Goal: Navigation & Orientation: Find specific page/section

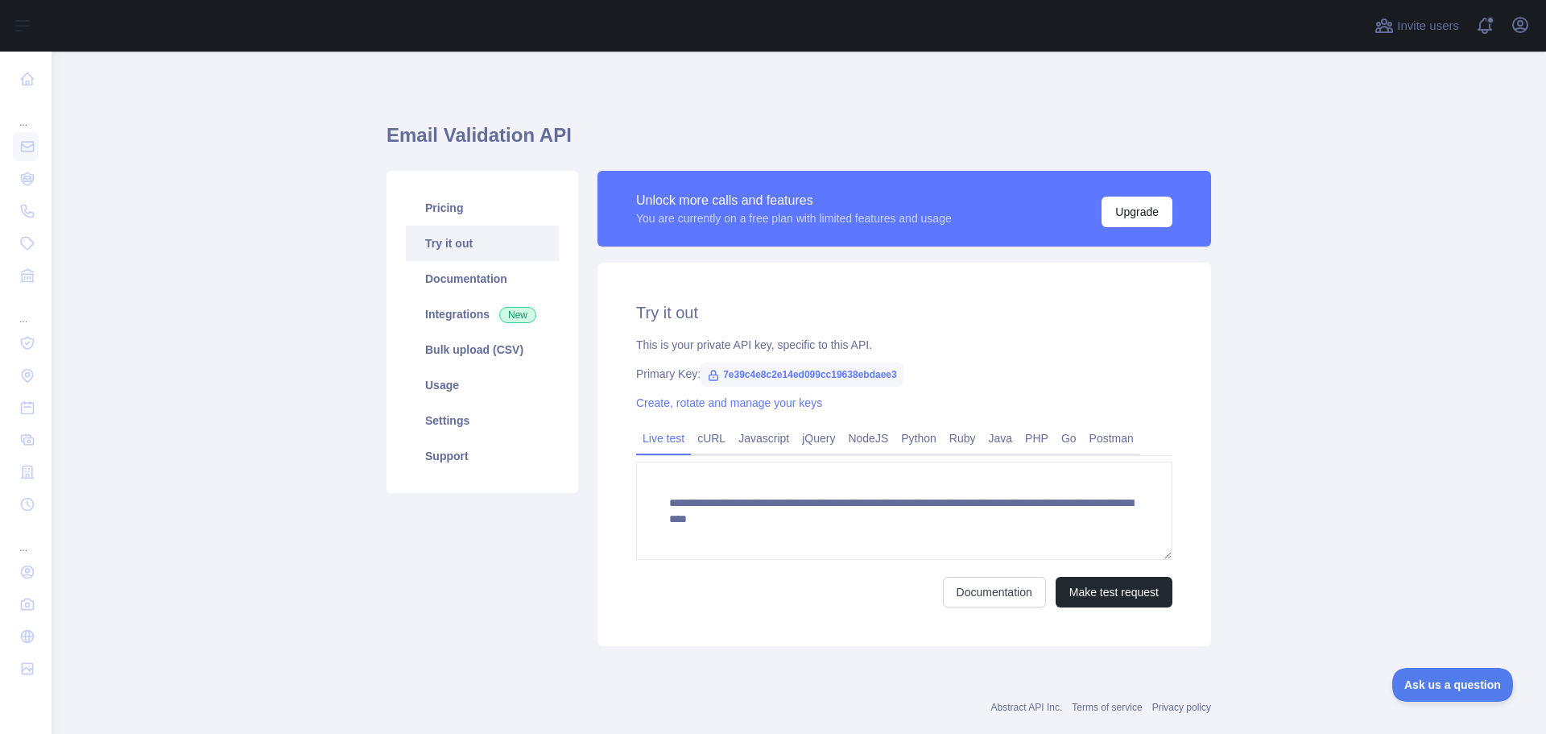
click at [893, 404] on div "Create, rotate and manage your keys" at bounding box center [904, 403] width 536 height 16
click at [429, 387] on link "Usage" at bounding box center [482, 384] width 153 height 35
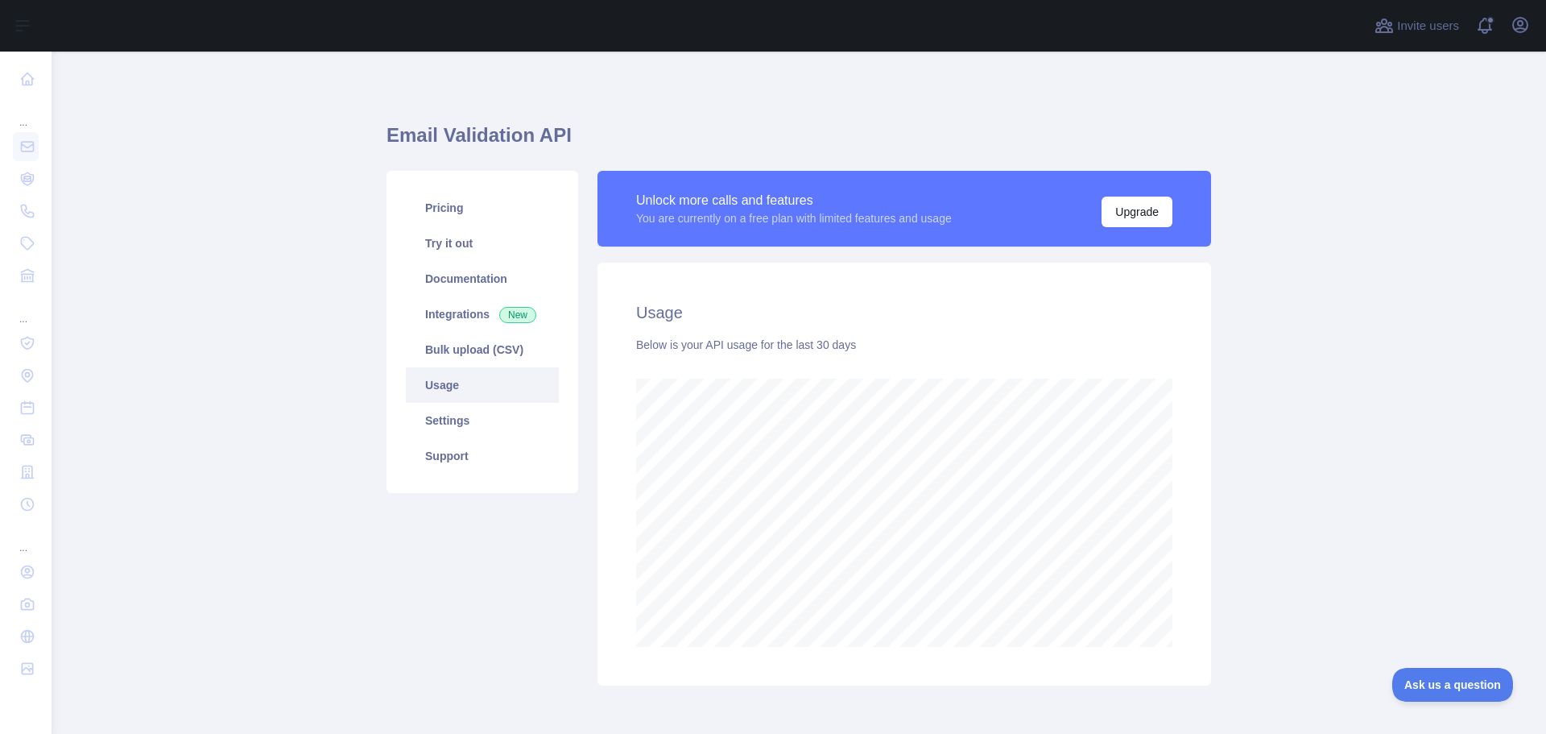
scroll to position [682, 1483]
click at [456, 204] on link "Pricing" at bounding box center [482, 207] width 153 height 35
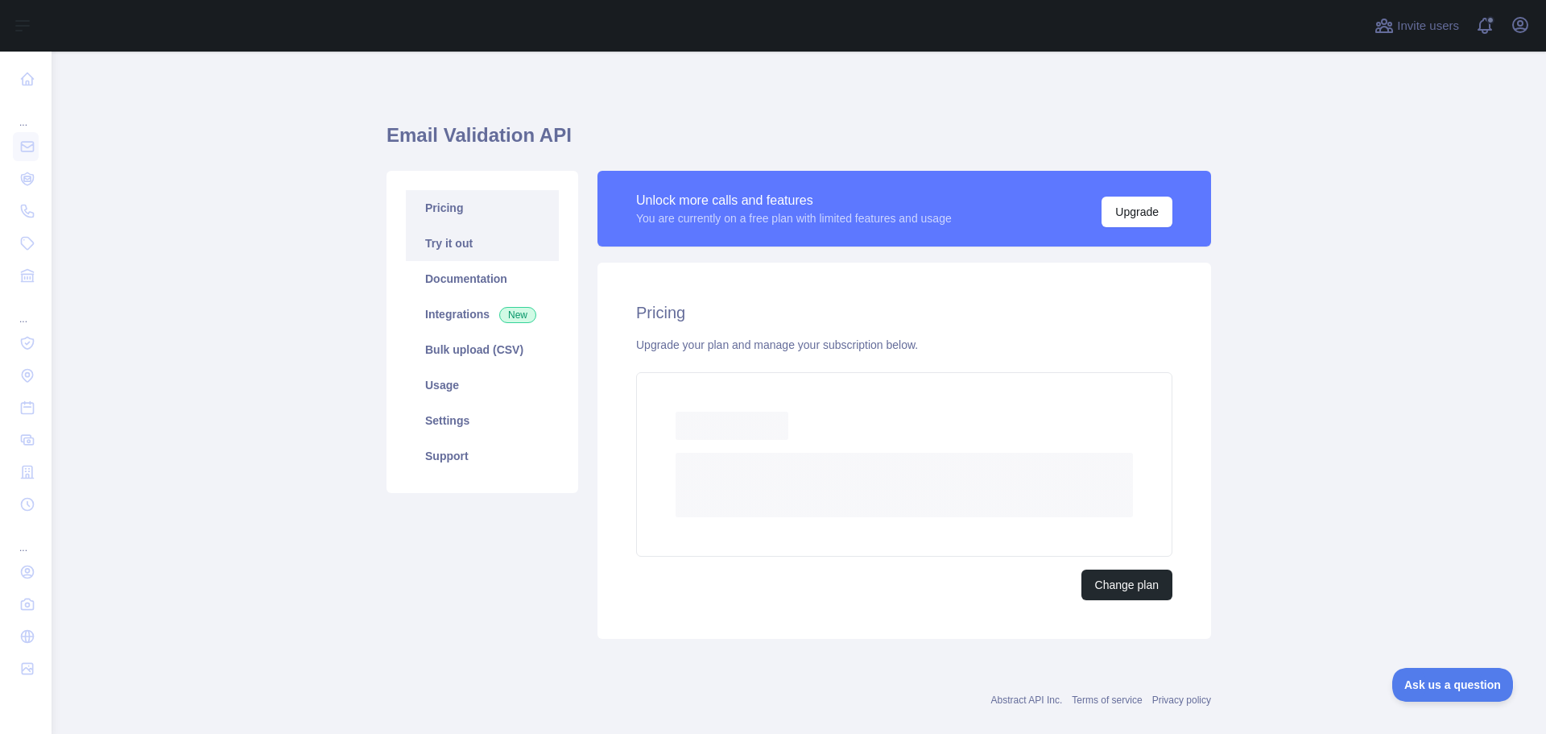
click at [472, 248] on link "Try it out" at bounding box center [482, 243] width 153 height 35
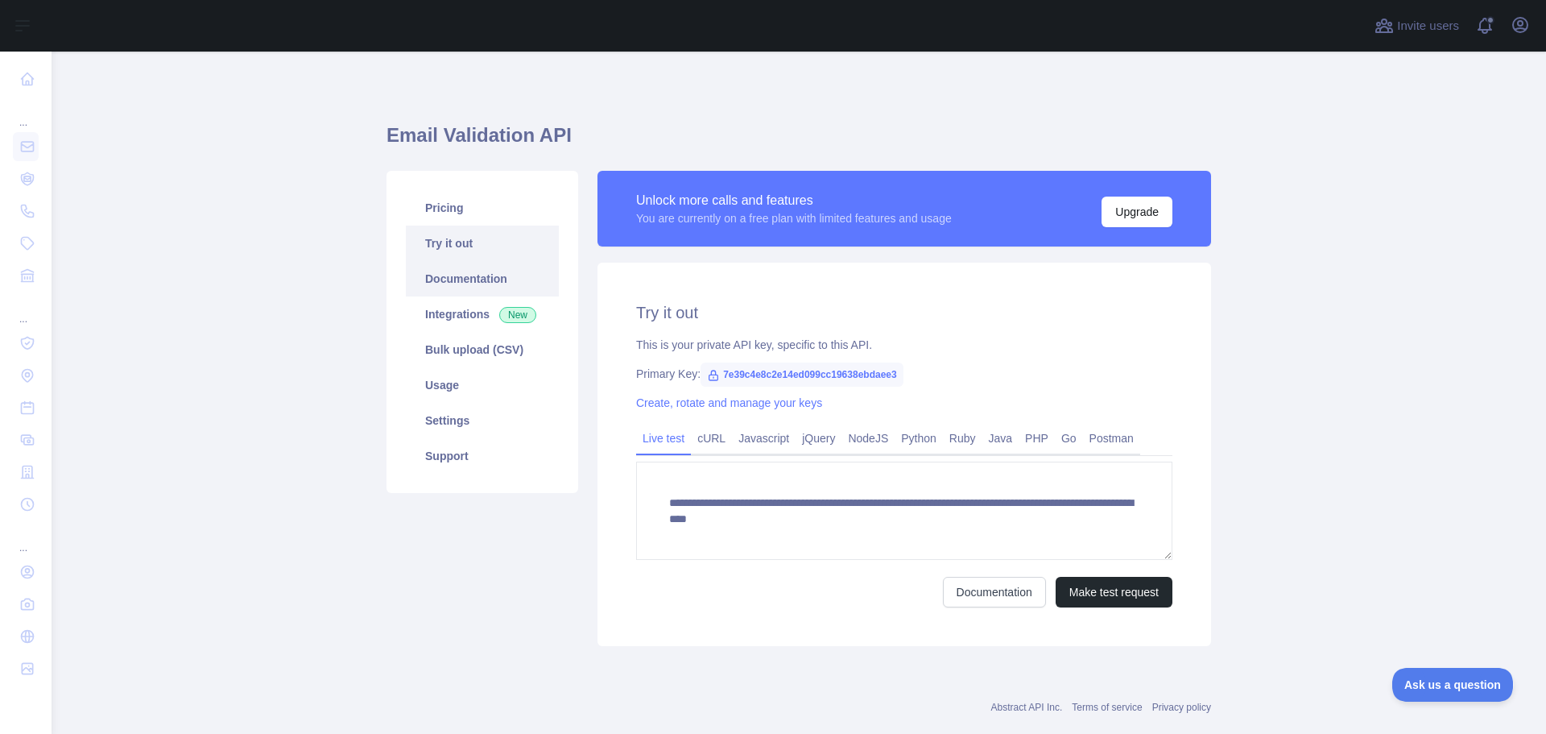
click at [472, 287] on link "Documentation" at bounding box center [482, 278] width 153 height 35
click at [453, 454] on link "Support" at bounding box center [482, 455] width 153 height 35
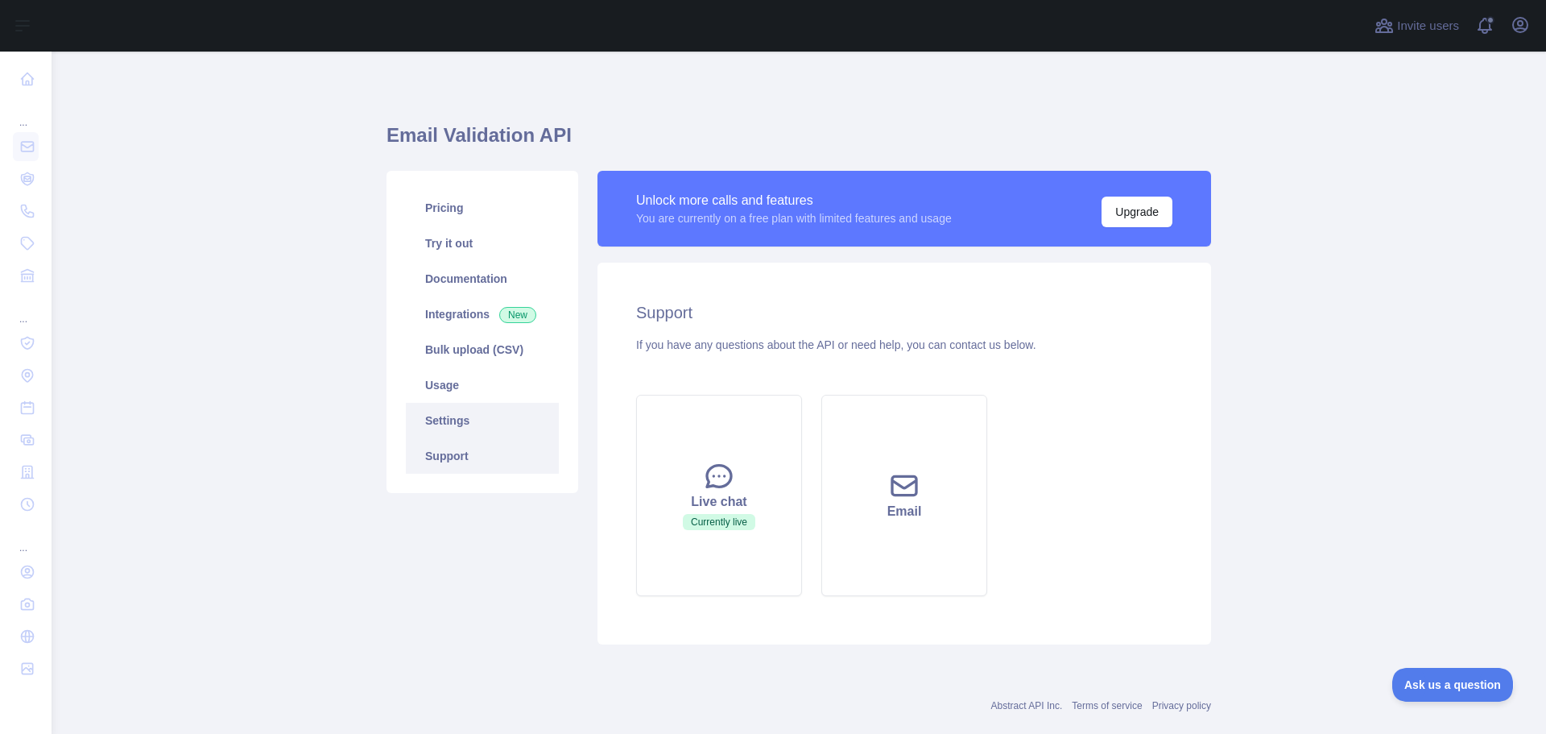
click at [462, 428] on link "Settings" at bounding box center [482, 420] width 153 height 35
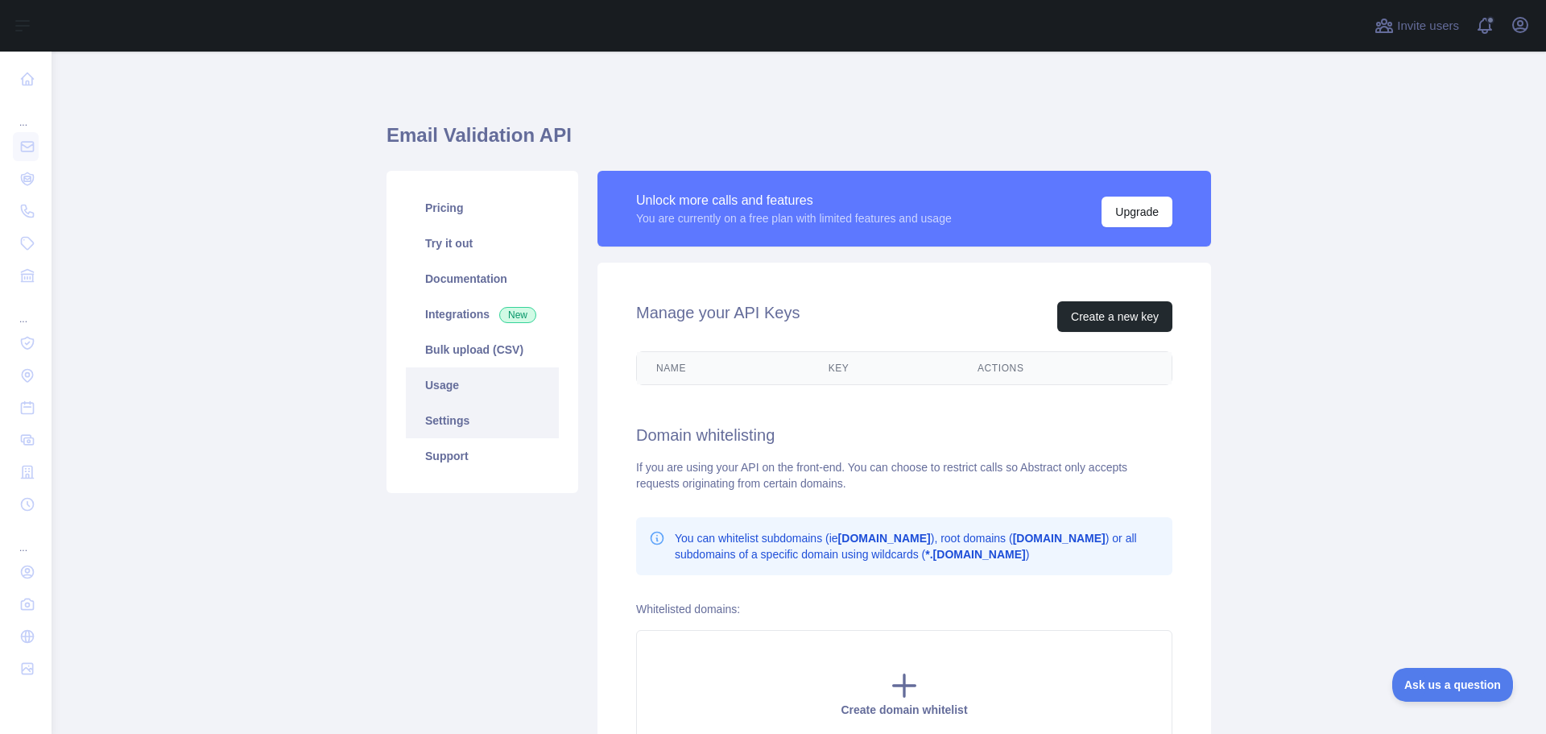
click at [466, 387] on link "Usage" at bounding box center [482, 384] width 153 height 35
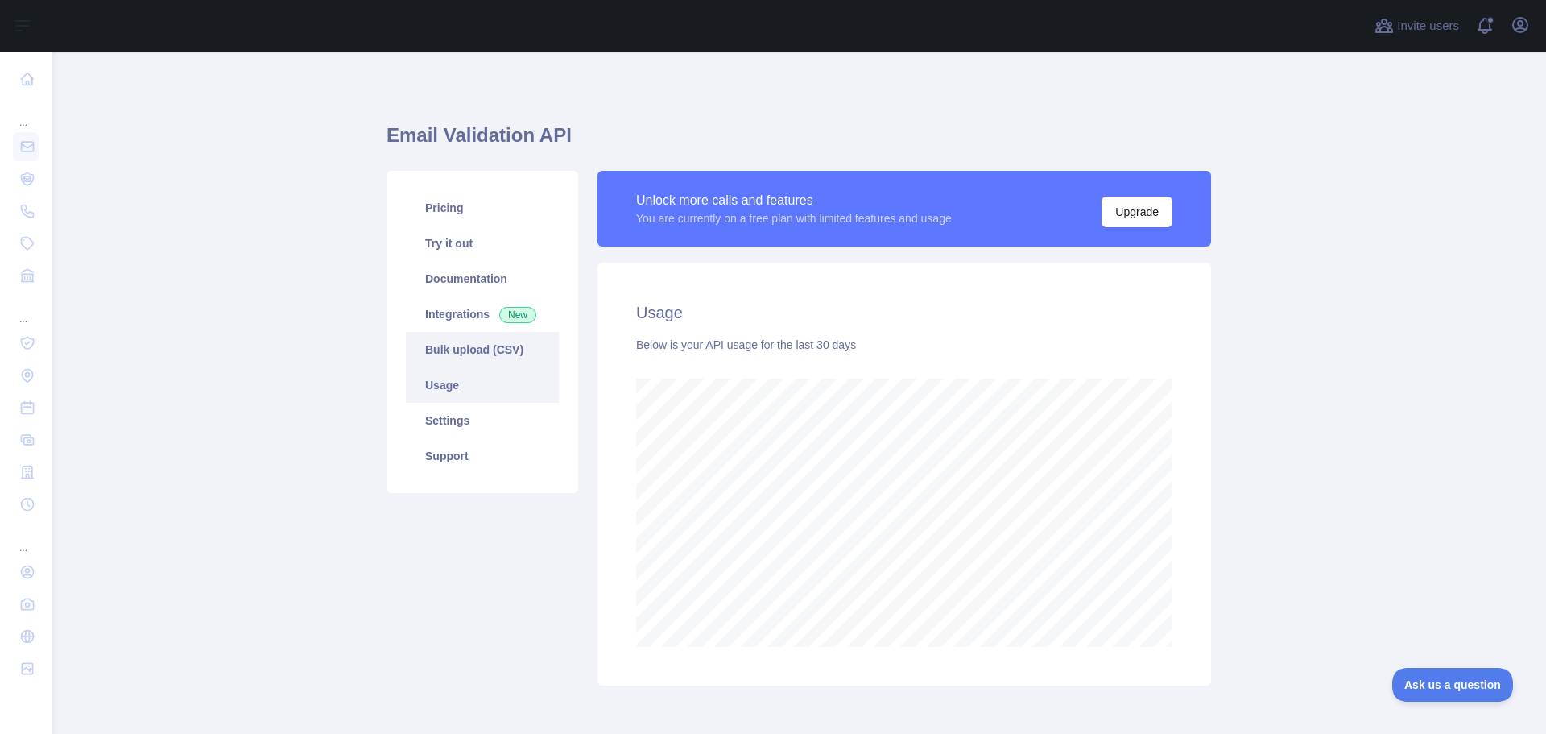
click at [503, 341] on link "Bulk upload (CSV)" at bounding box center [482, 349] width 153 height 35
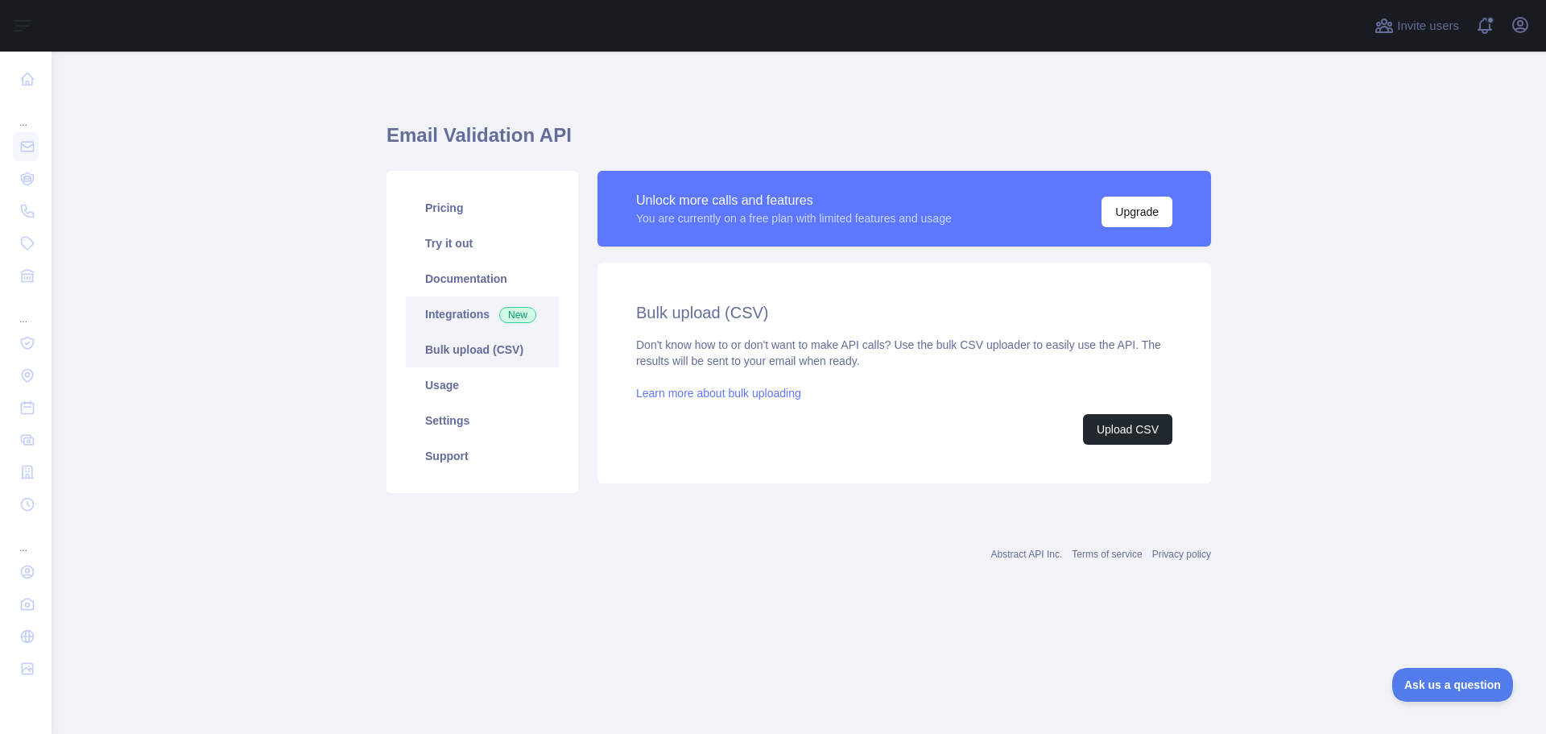
click at [467, 313] on link "Integrations New" at bounding box center [482, 313] width 153 height 35
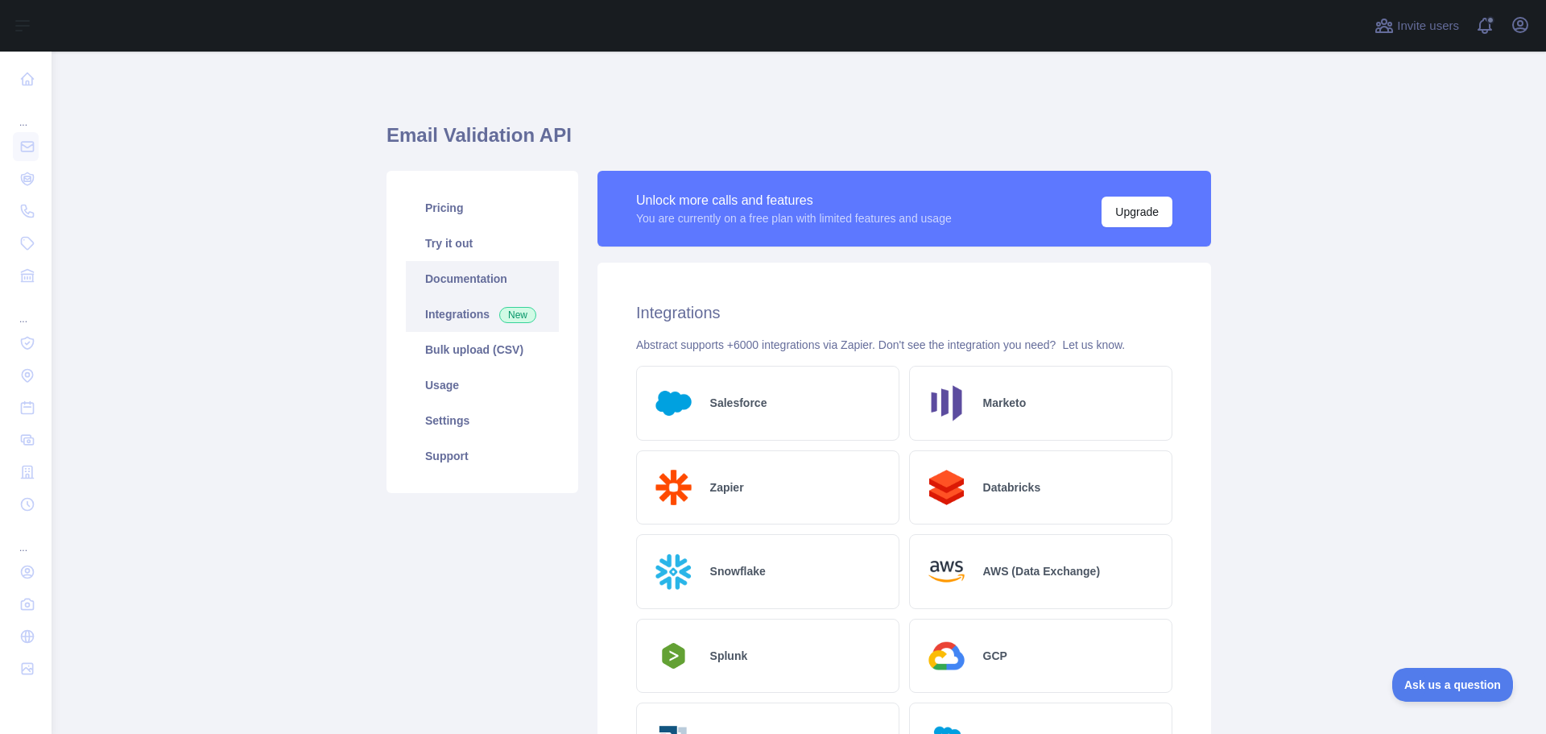
click at [470, 268] on link "Documentation" at bounding box center [482, 278] width 153 height 35
click at [439, 388] on link "Usage" at bounding box center [482, 384] width 153 height 35
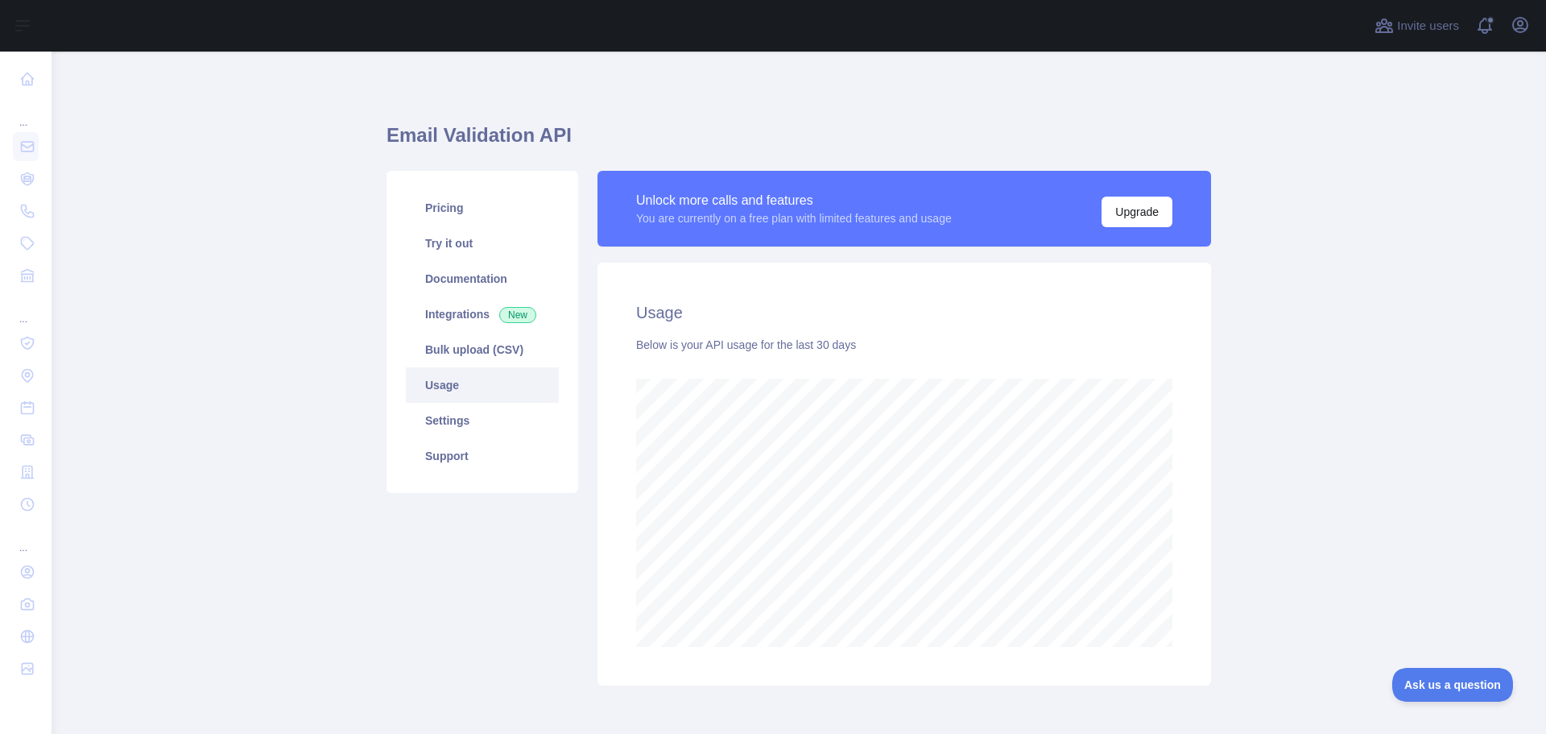
scroll to position [682, 1483]
click at [449, 312] on link "Integrations New" at bounding box center [482, 313] width 153 height 35
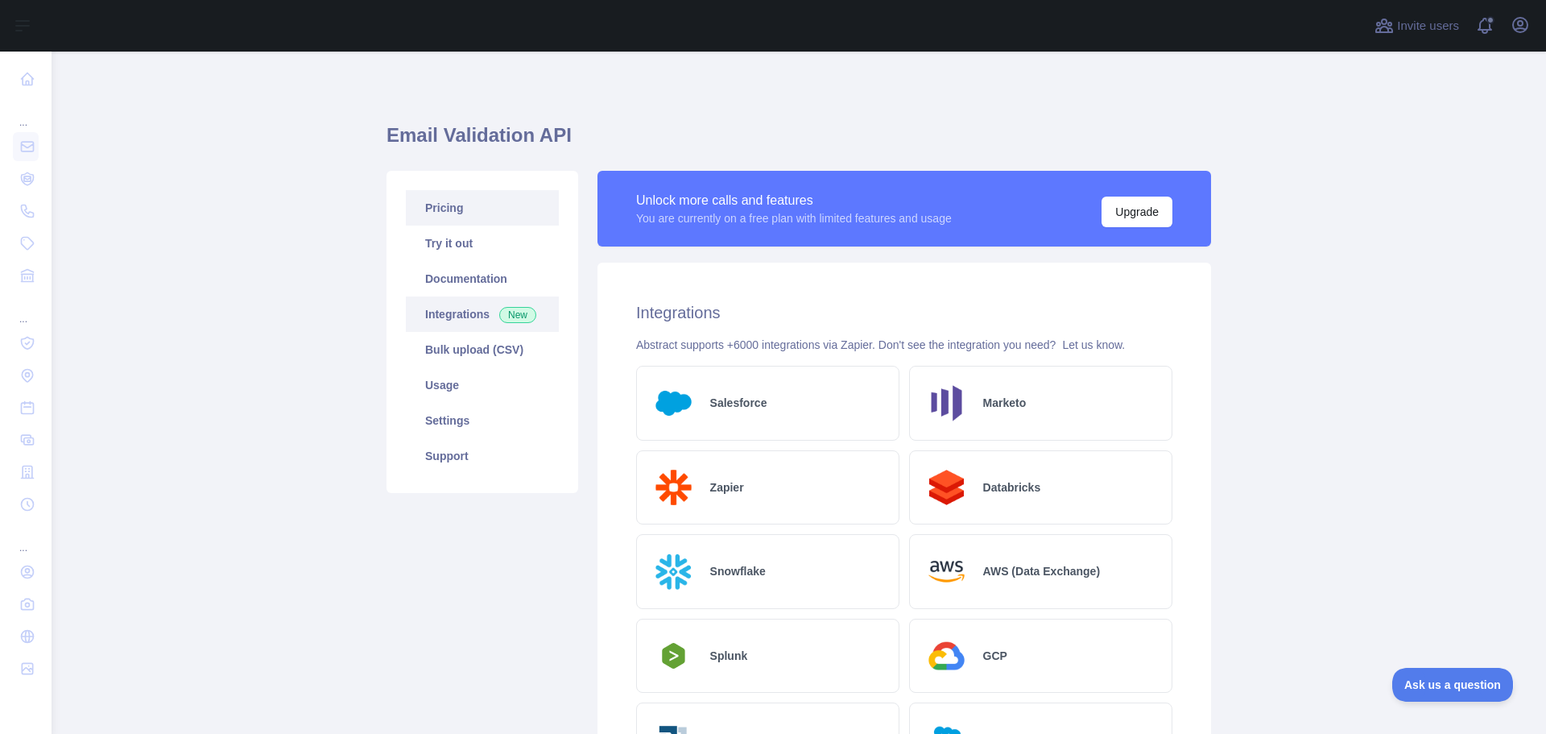
click at [446, 204] on link "Pricing" at bounding box center [482, 207] width 153 height 35
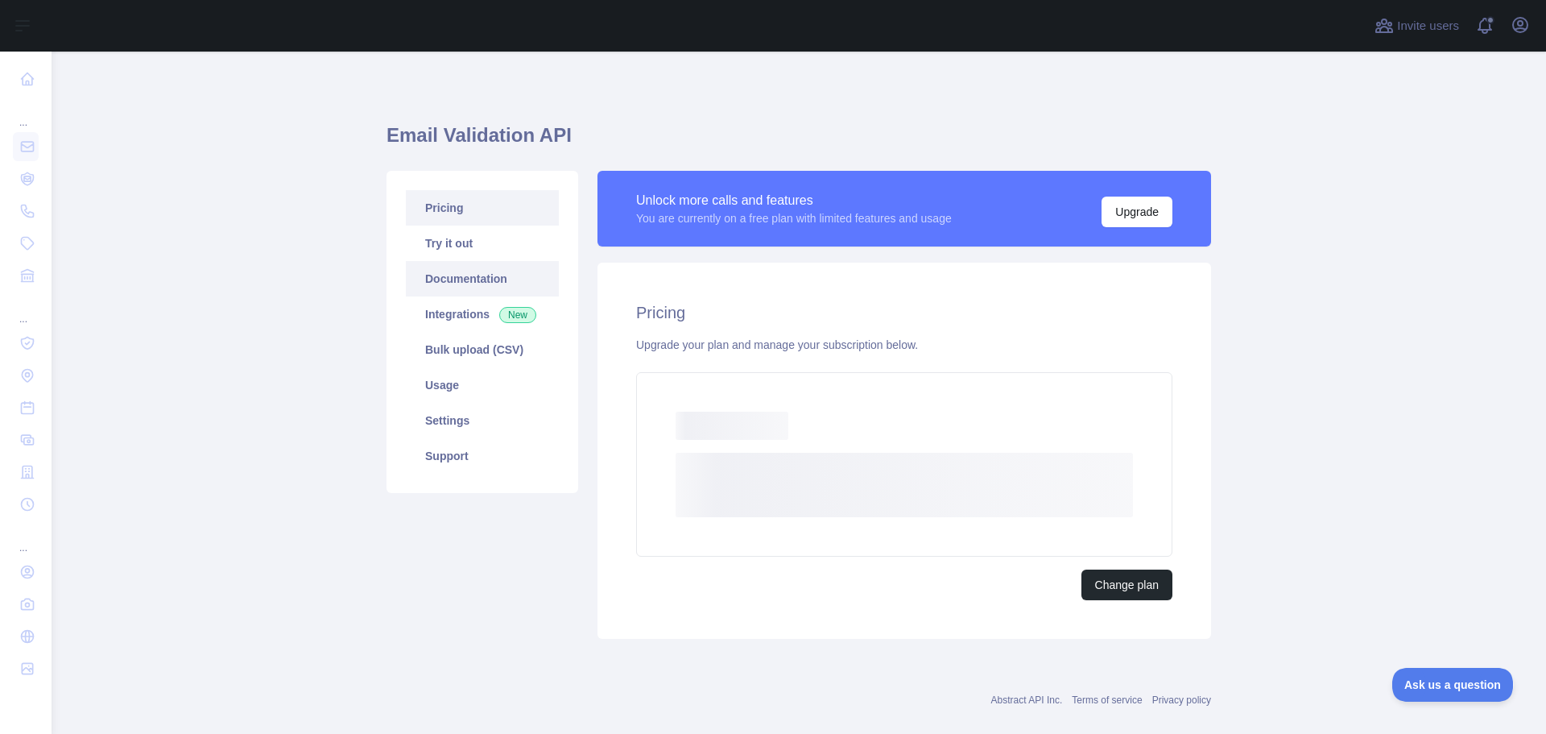
click at [451, 279] on link "Documentation" at bounding box center [482, 278] width 153 height 35
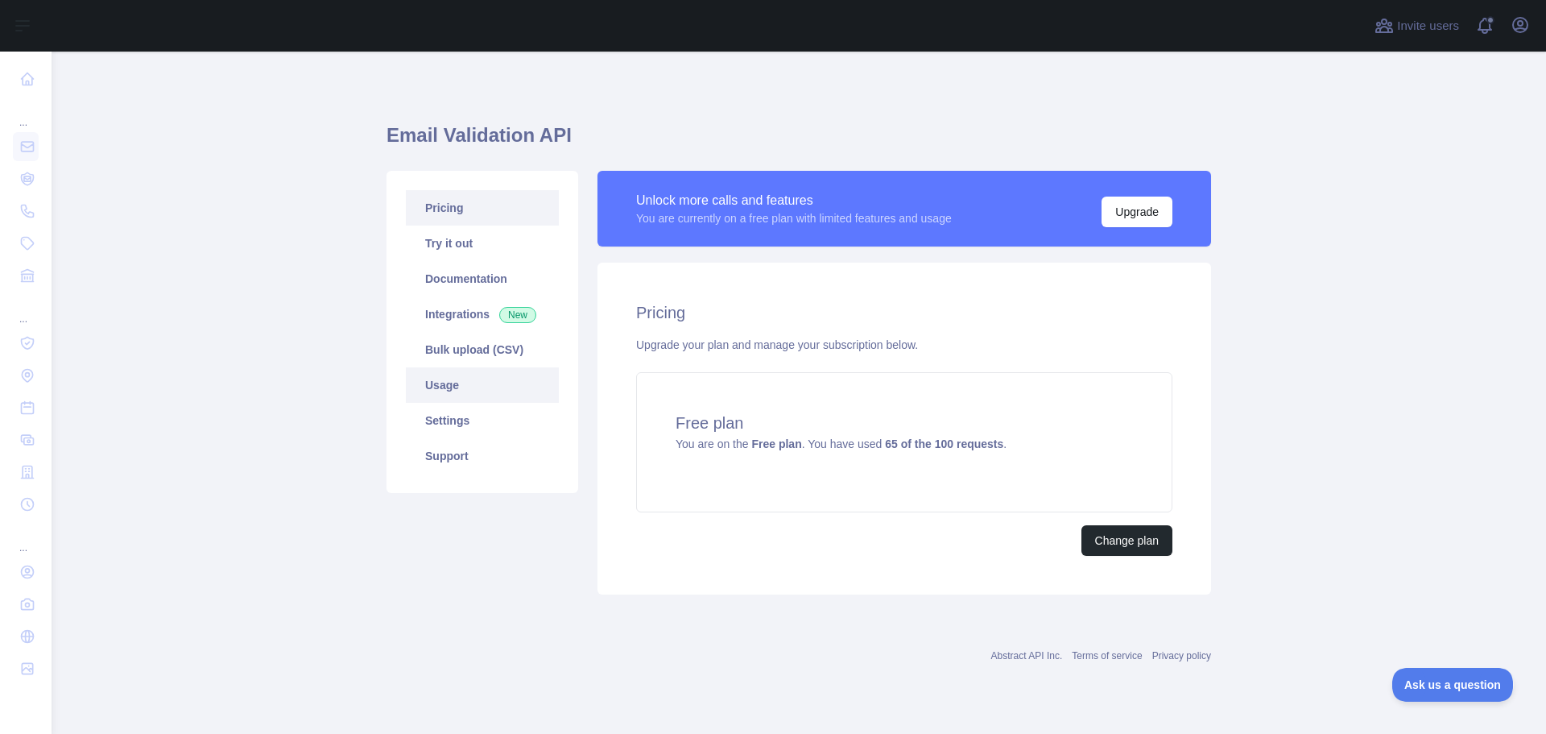
click at [488, 387] on link "Usage" at bounding box center [482, 384] width 153 height 35
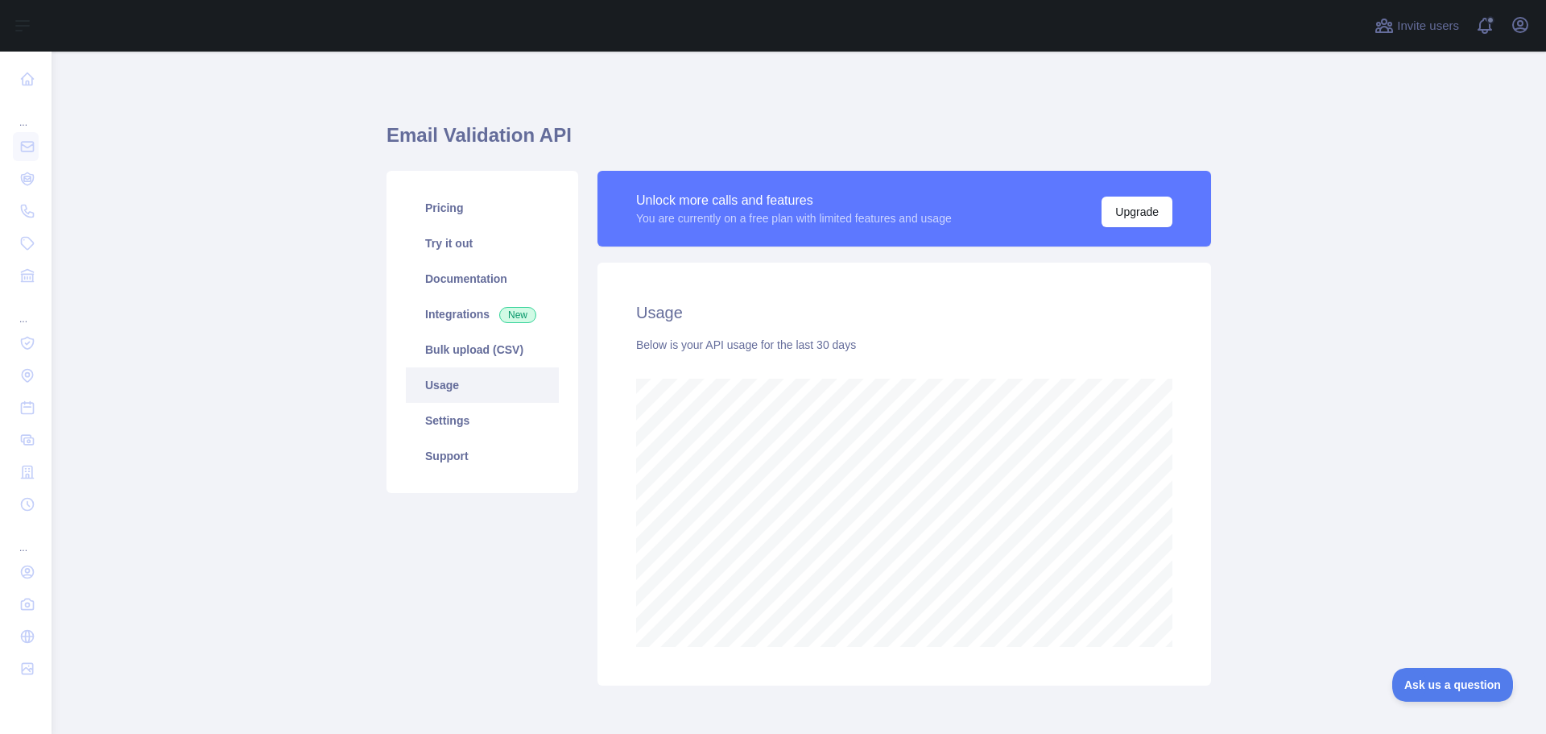
scroll to position [682, 1483]
click at [465, 421] on link "Settings" at bounding box center [482, 420] width 153 height 35
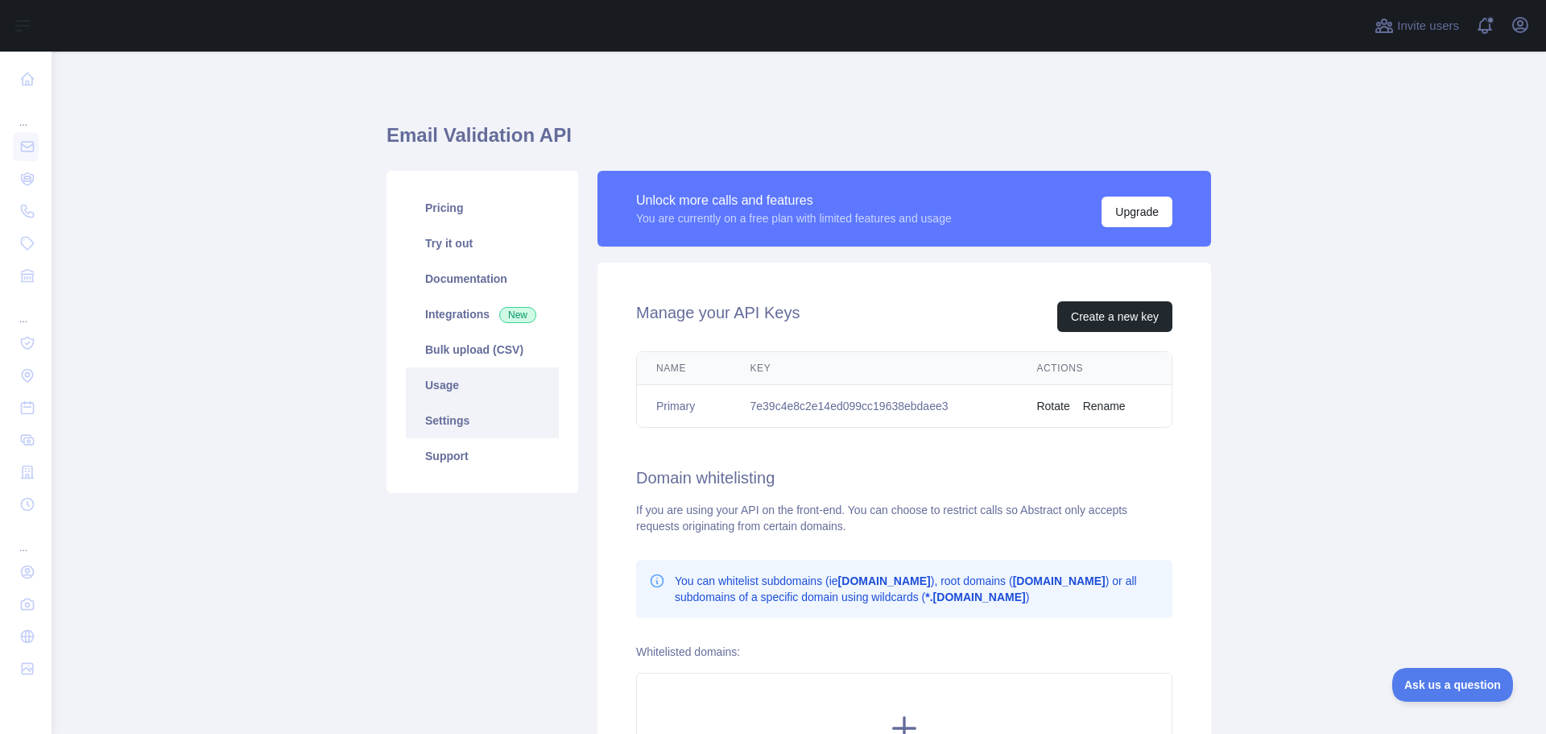
click at [449, 391] on link "Usage" at bounding box center [482, 384] width 153 height 35
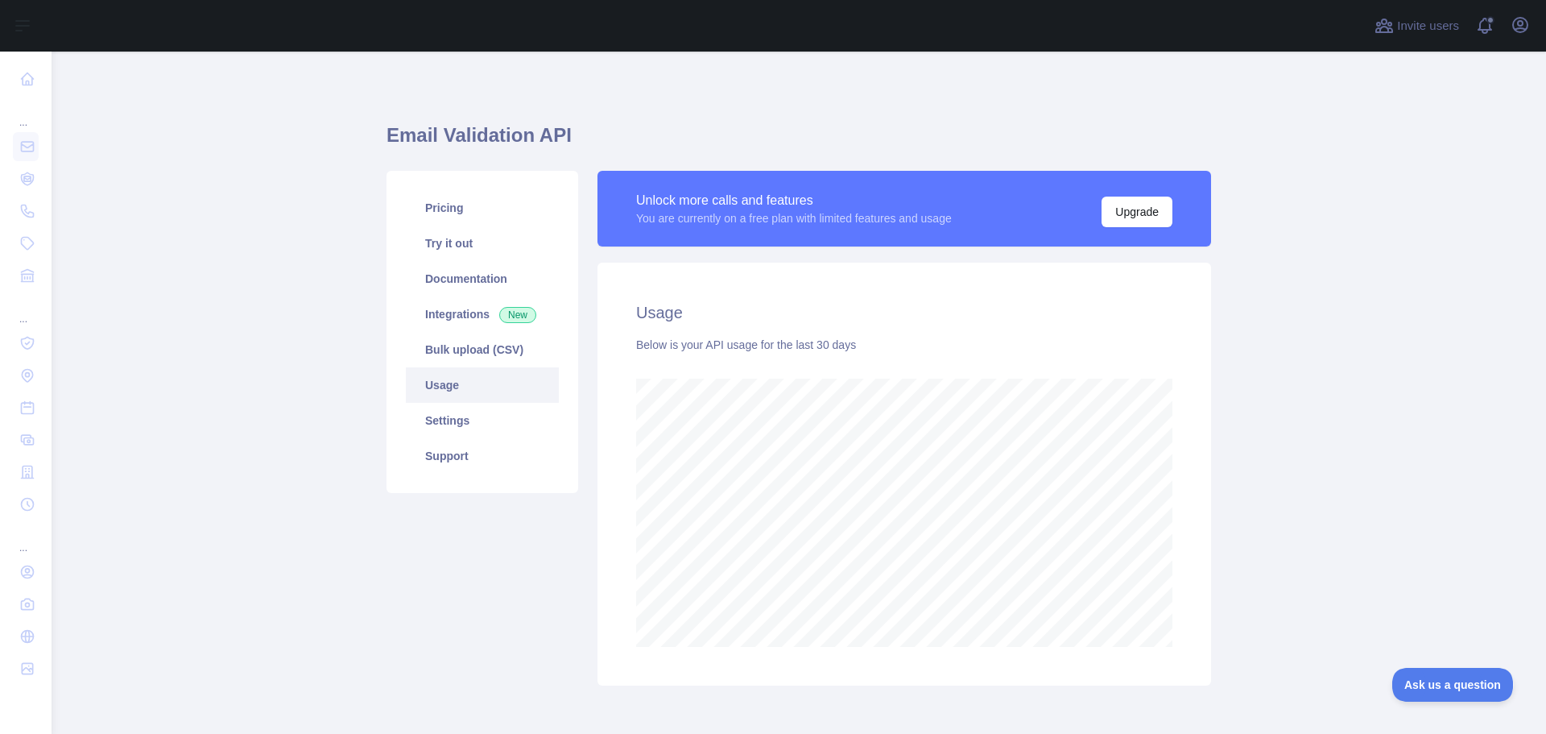
scroll to position [682, 1483]
click at [449, 205] on link "Pricing" at bounding box center [482, 207] width 153 height 35
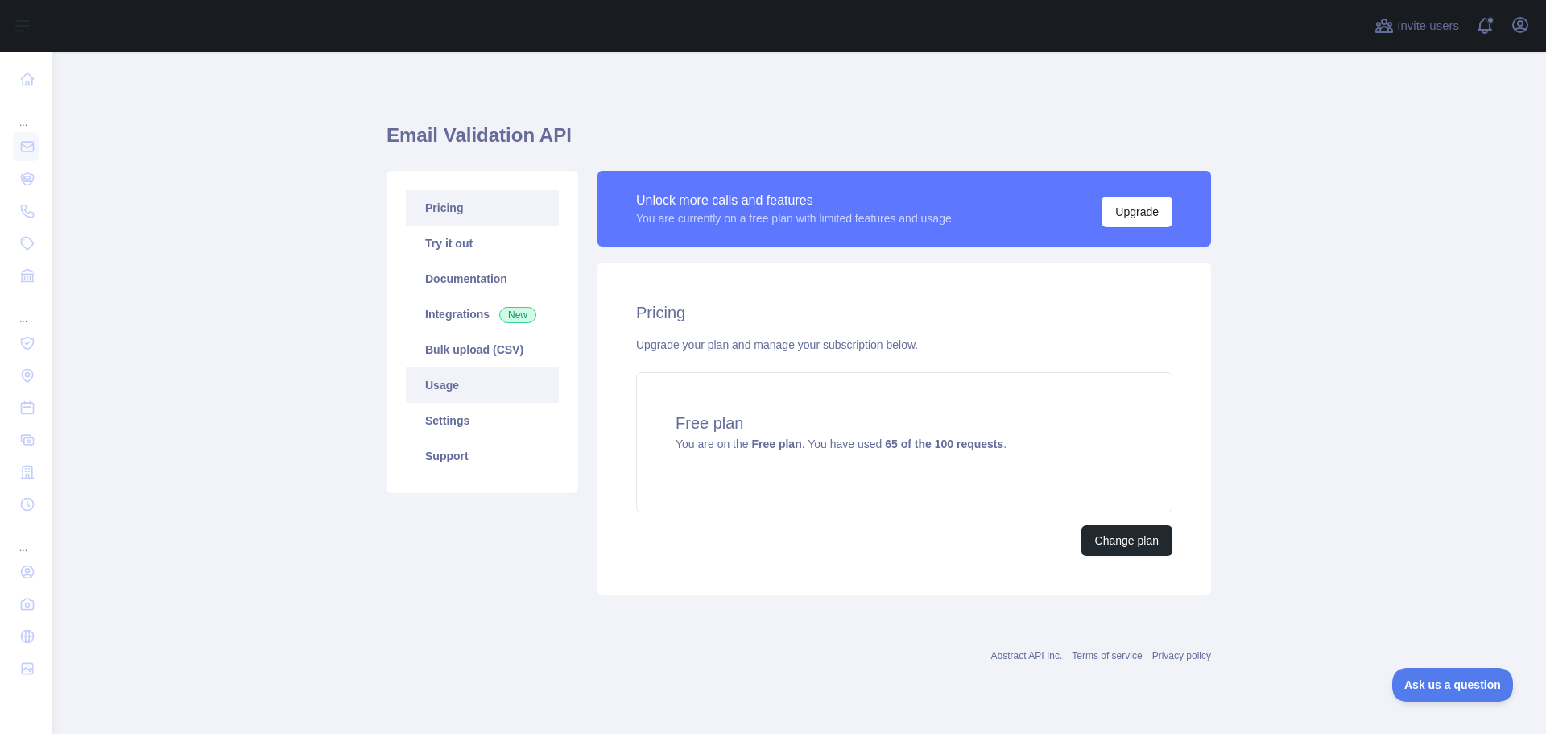
click at [456, 388] on link "Usage" at bounding box center [482, 384] width 153 height 35
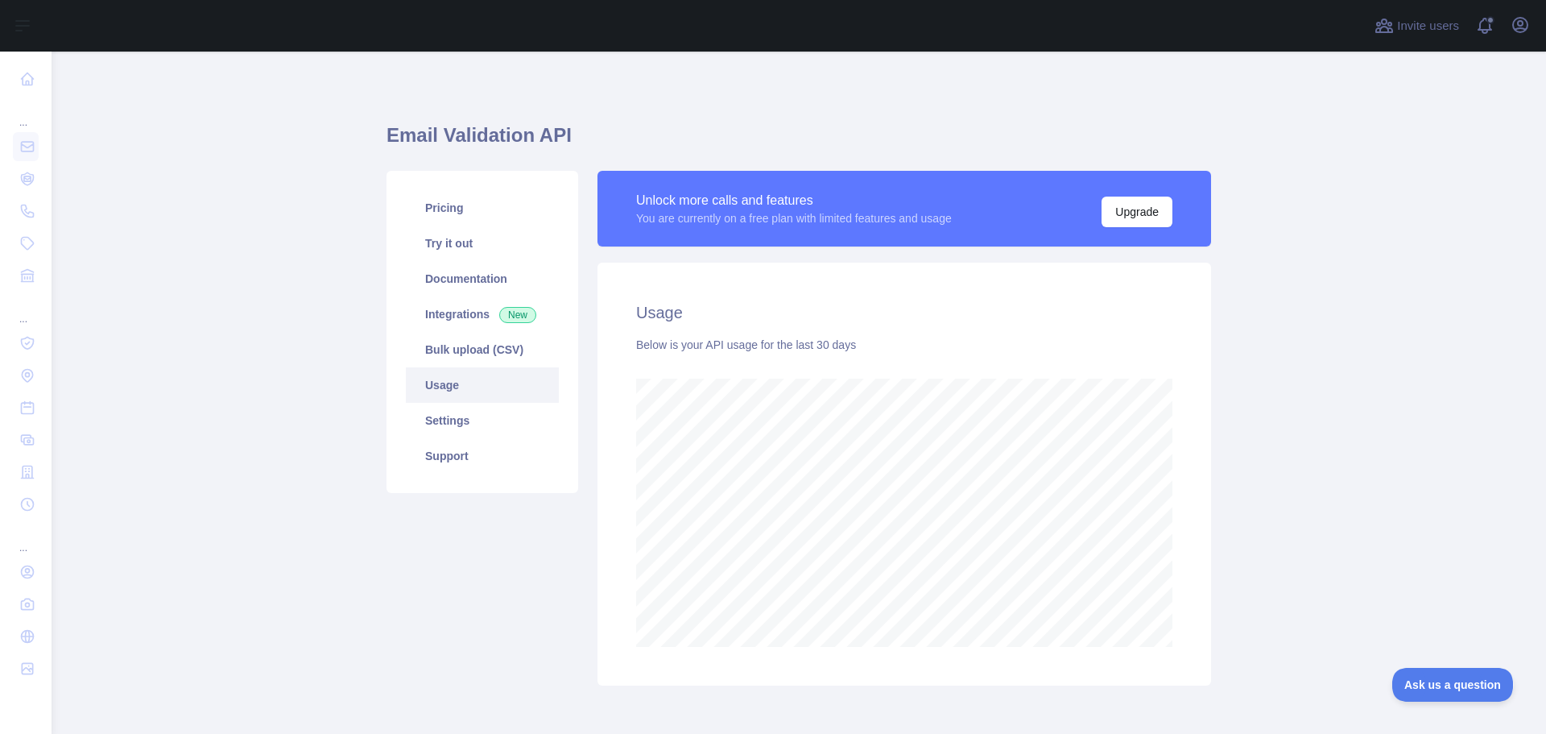
scroll to position [682, 1483]
click at [472, 348] on link "Bulk upload (CSV)" at bounding box center [482, 349] width 153 height 35
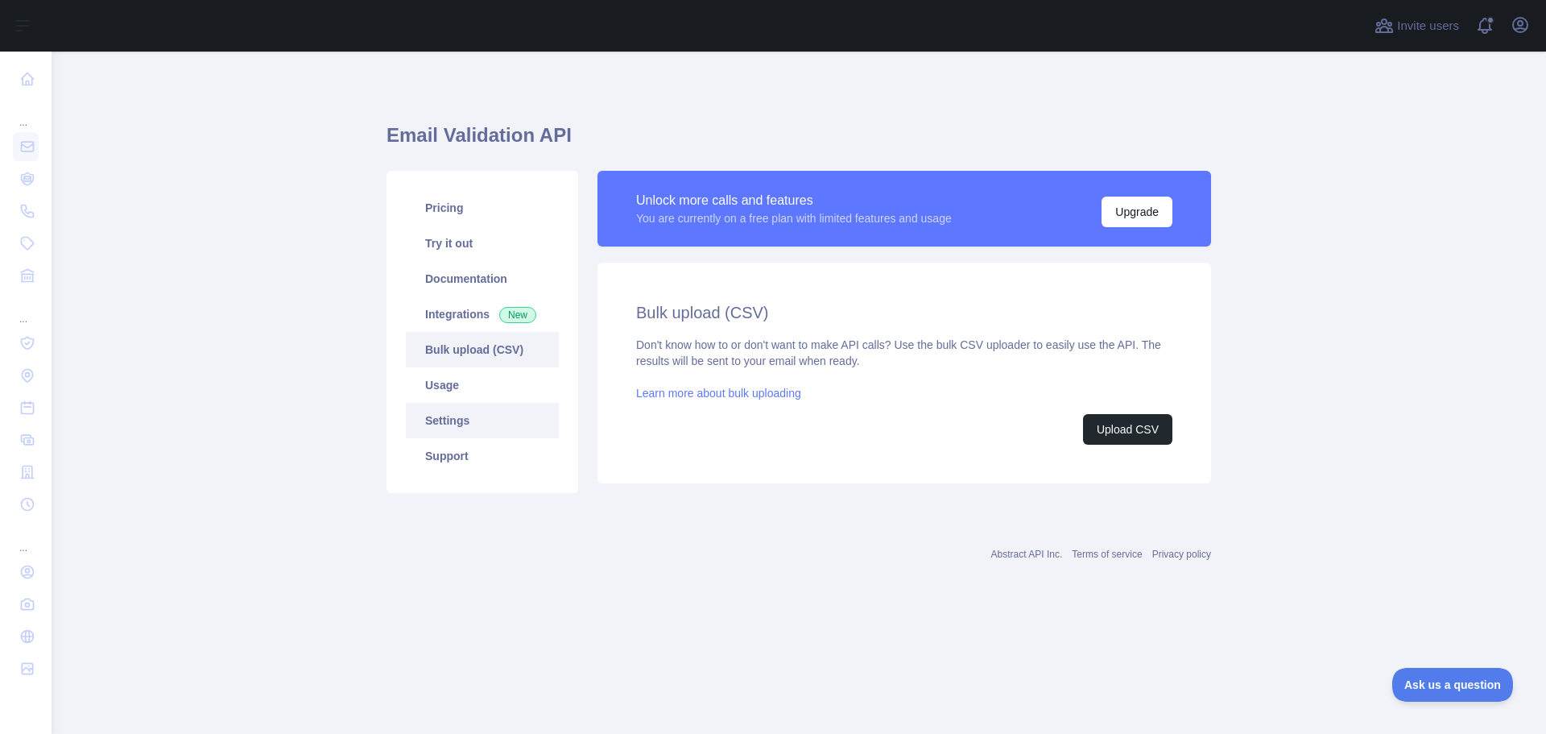
click at [474, 422] on link "Settings" at bounding box center [482, 420] width 153 height 35
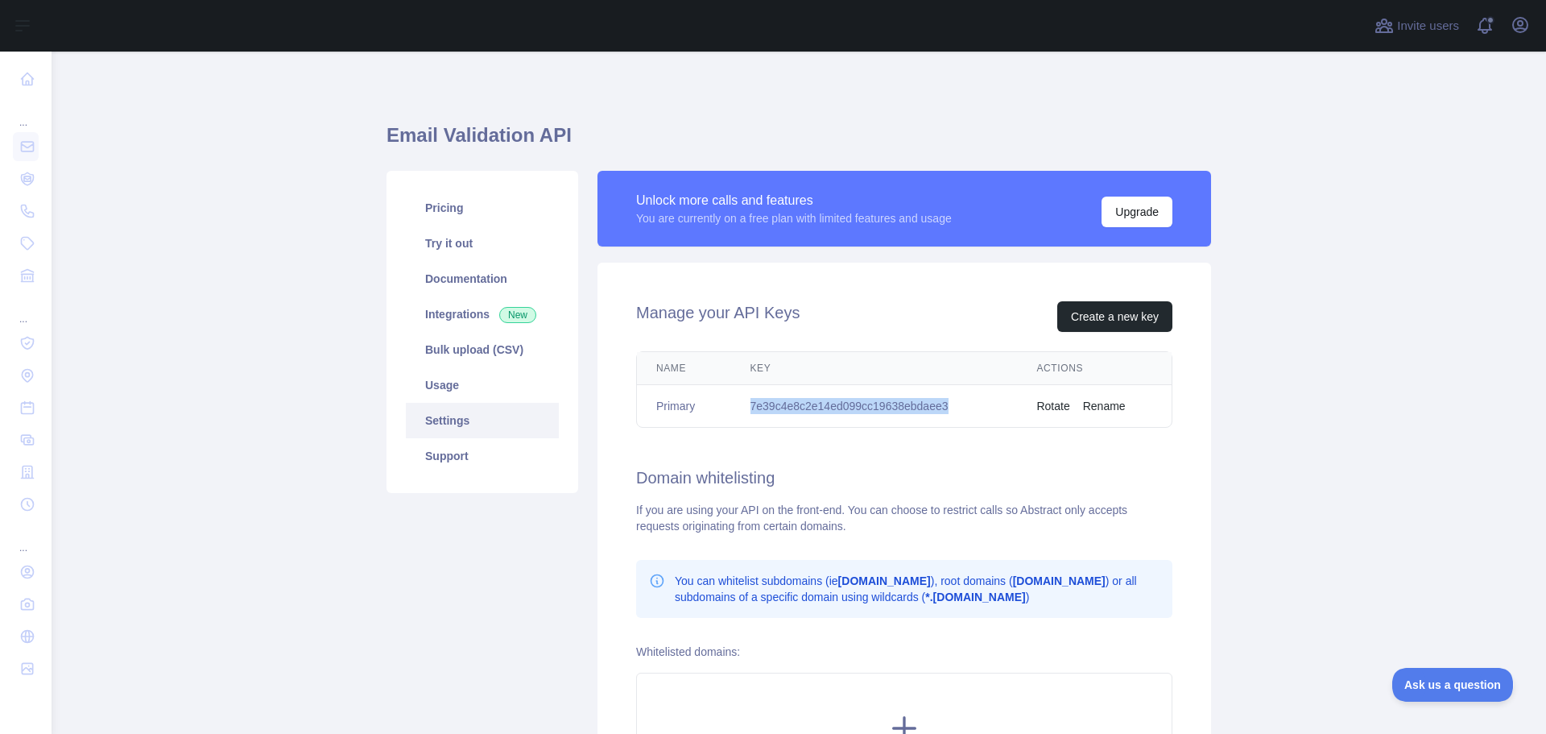
drag, startPoint x: 953, startPoint y: 408, endPoint x: 729, endPoint y: 412, distance: 223.9
click at [731, 412] on td "7e39c4e8c2e14ed099cc19638ebdaee3" at bounding box center [874, 406] width 287 height 43
copy td "7e39c4e8c2e14ed099cc19638ebdaee3"
